Goal: Task Accomplishment & Management: Manage account settings

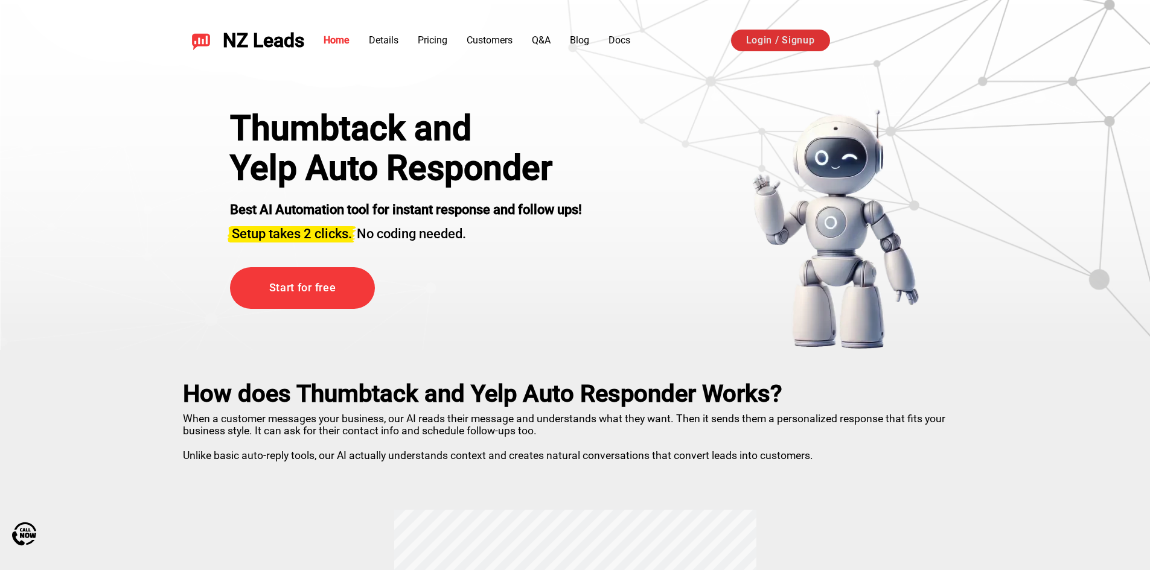
click at [804, 39] on link "Login / Signup" at bounding box center [780, 41] width 99 height 22
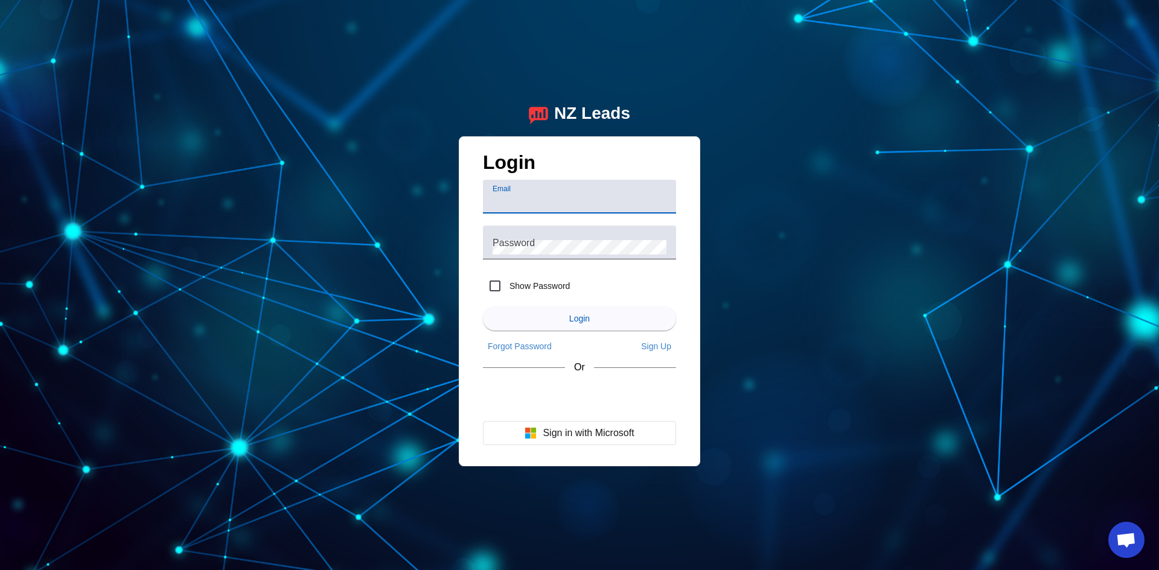
click at [590, 202] on input "Email" at bounding box center [580, 201] width 174 height 14
type input "[EMAIL_ADDRESS][DOMAIN_NAME]"
